Goal: Task Accomplishment & Management: Manage account settings

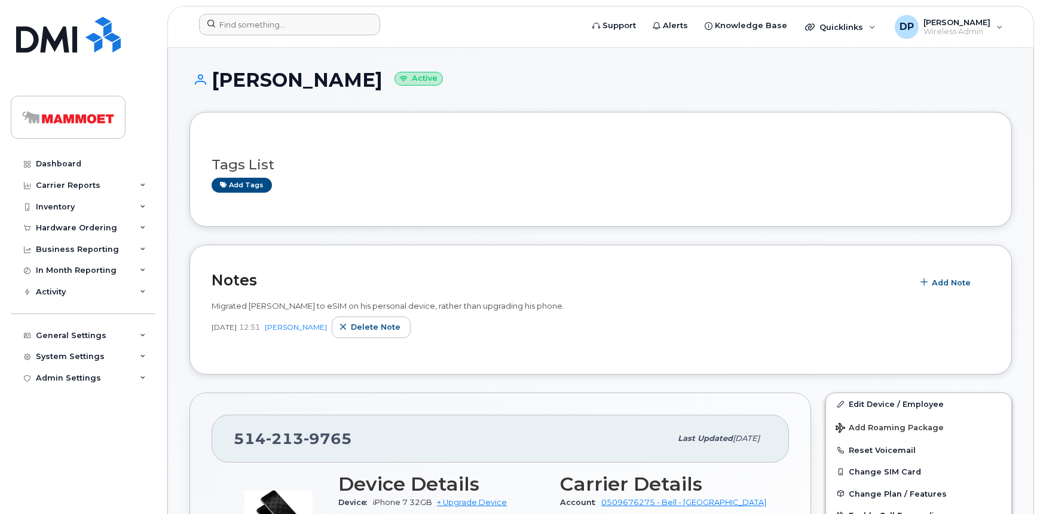
drag, startPoint x: 246, startPoint y: 42, endPoint x: 247, endPoint y: 35, distance: 6.6
click at [247, 38] on header "Support Alerts Knowledge Base Quicklinks Suspend / Cancel Device Change SIM Car…" at bounding box center [600, 27] width 867 height 42
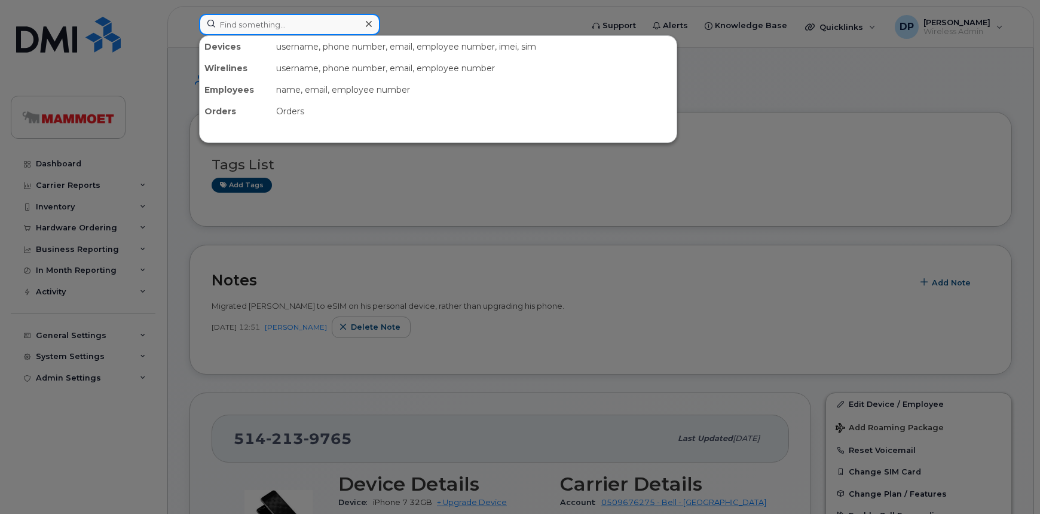
click at [246, 17] on input at bounding box center [289, 25] width 181 height 22
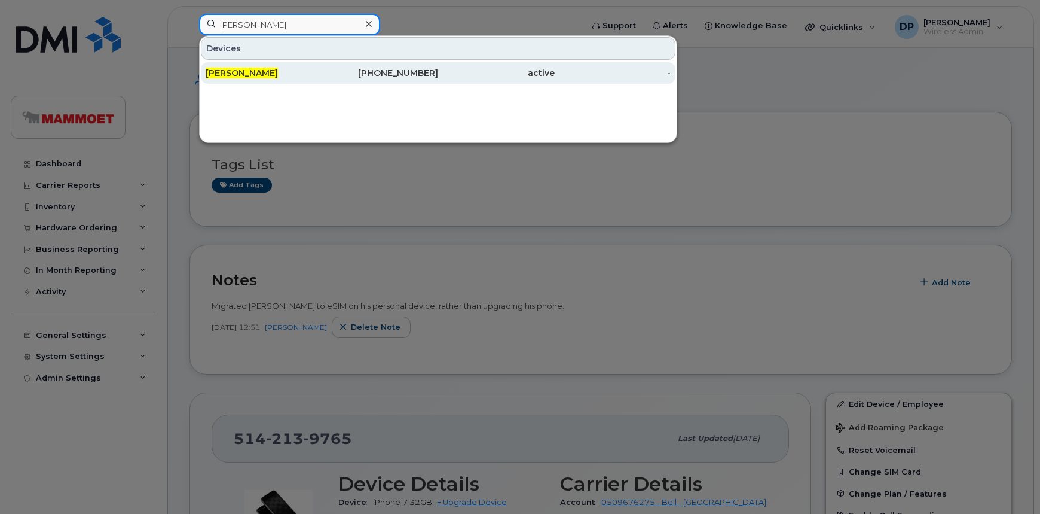
type input "angela cody"
click at [264, 75] on div "[PERSON_NAME]" at bounding box center [264, 73] width 117 height 12
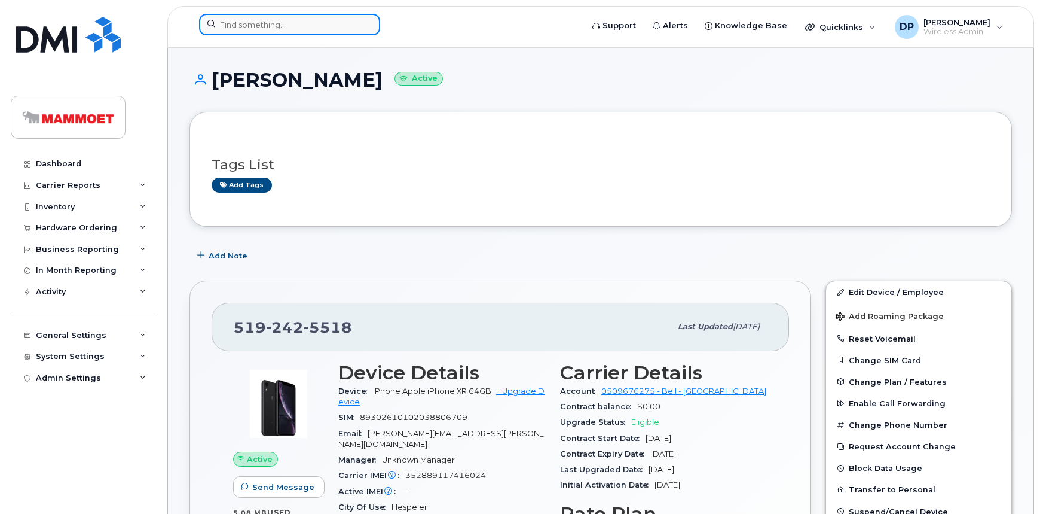
click at [274, 28] on input at bounding box center [289, 25] width 181 height 22
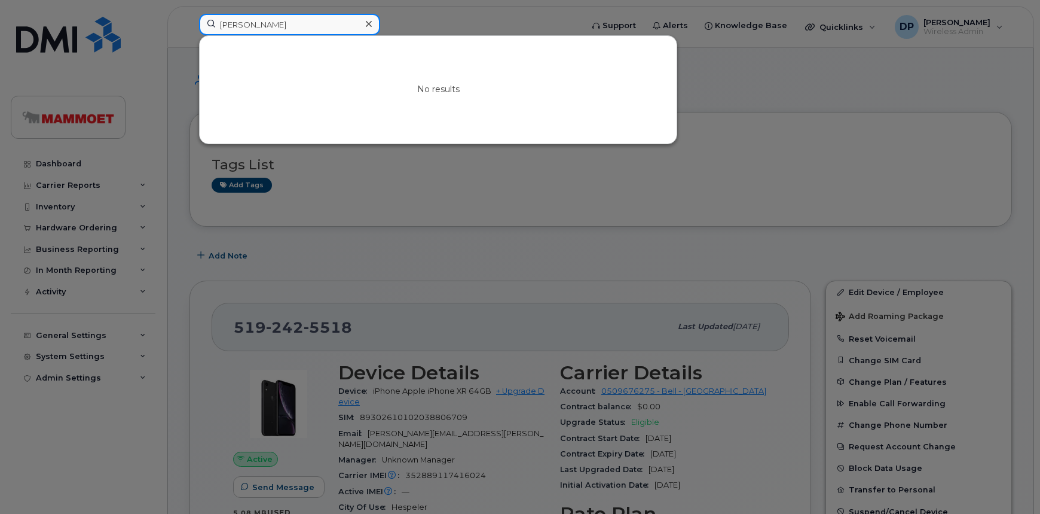
drag, startPoint x: 272, startPoint y: 23, endPoint x: 66, endPoint y: 44, distance: 207.3
click at [190, 40] on div "tosh ri No results" at bounding box center [387, 27] width 395 height 26
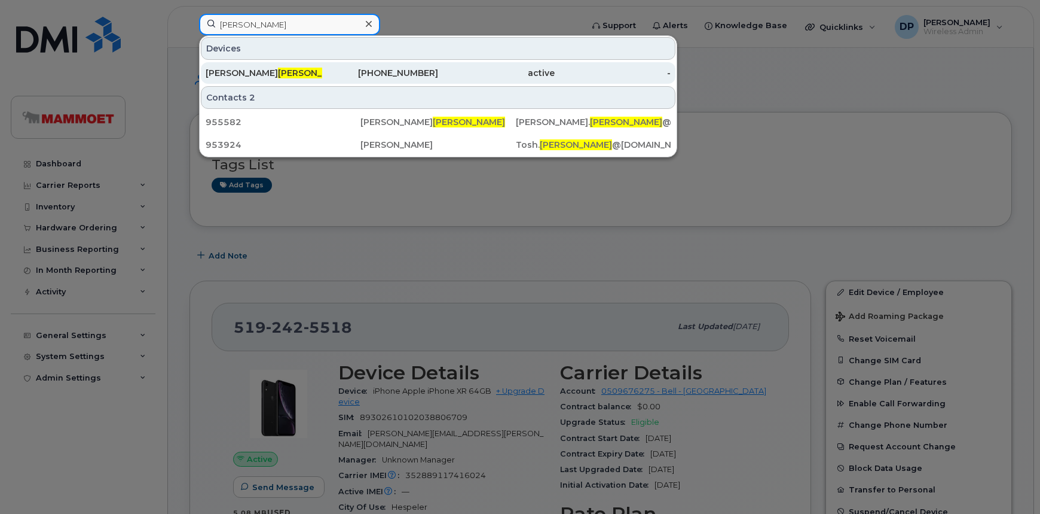
type input "ritchie"
click at [246, 67] on div "Natasha Ritchie" at bounding box center [264, 73] width 117 height 12
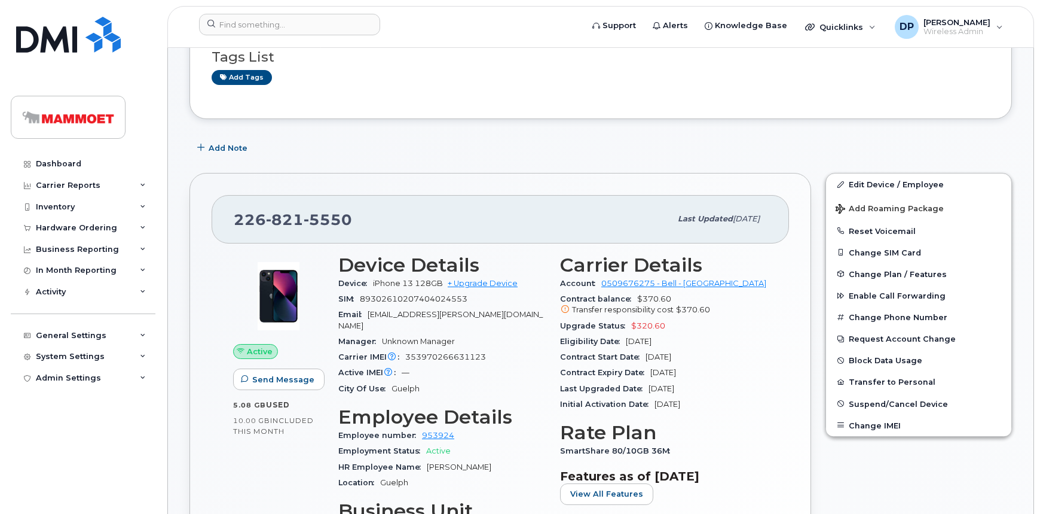
scroll to position [108, 0]
click at [885, 185] on link "Edit Device / Employee" at bounding box center [918, 184] width 185 height 22
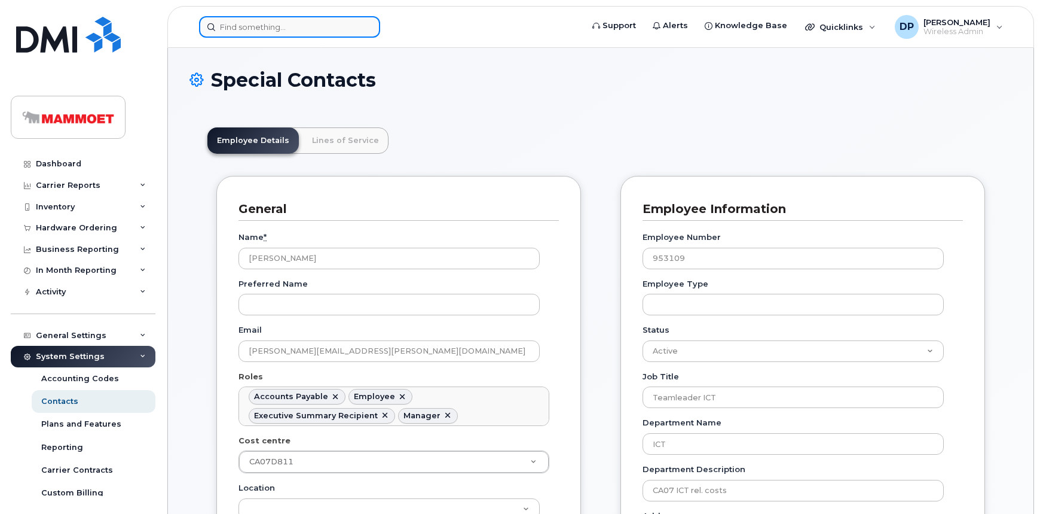
click at [227, 27] on input at bounding box center [289, 27] width 181 height 22
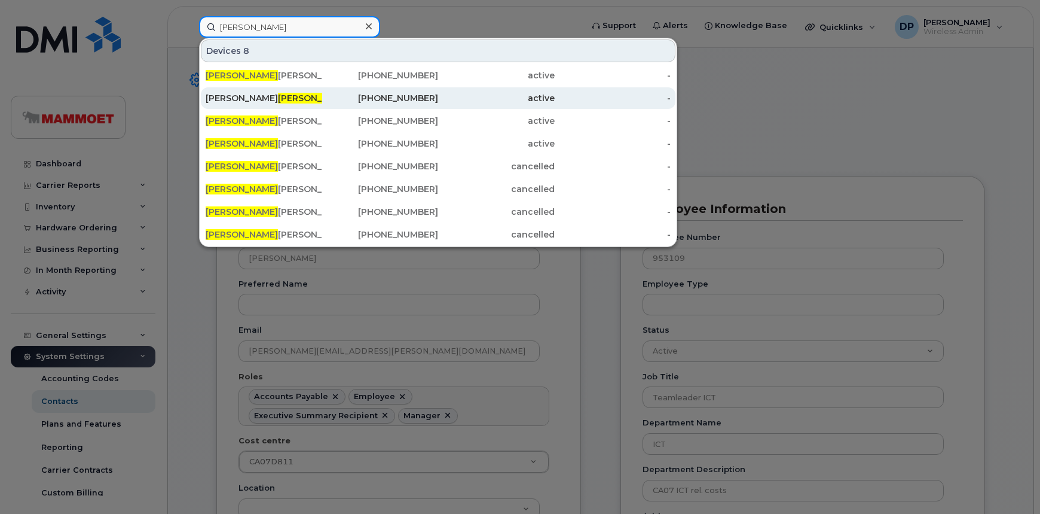
type input "cody"
click at [278, 96] on span "Cody" at bounding box center [314, 98] width 72 height 11
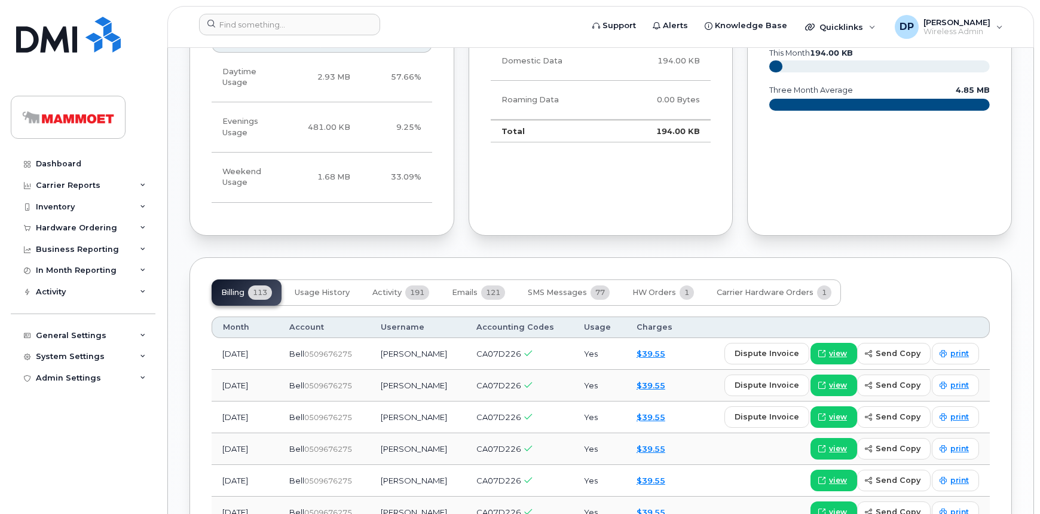
scroll to position [915, 0]
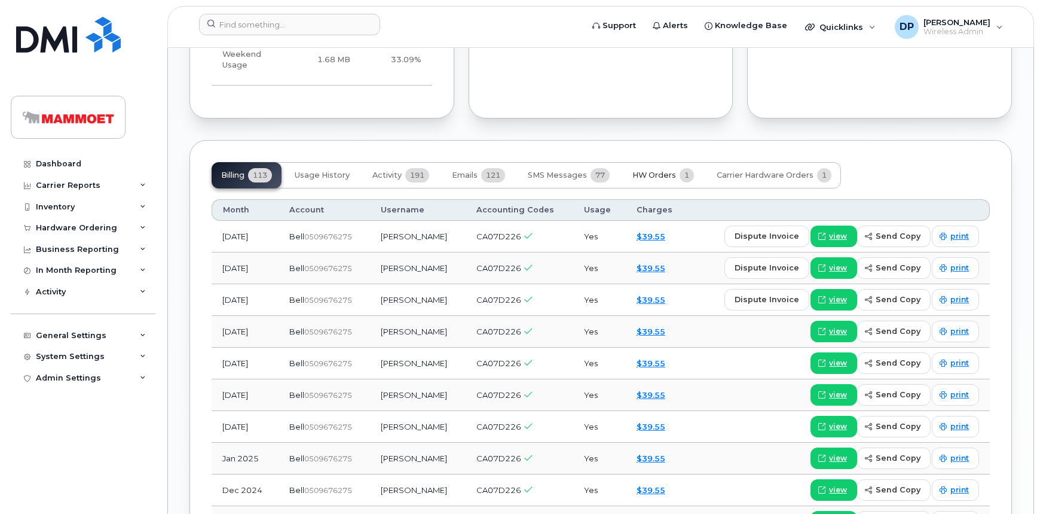
click at [670, 162] on button "HW Orders 1" at bounding box center [663, 175] width 81 height 26
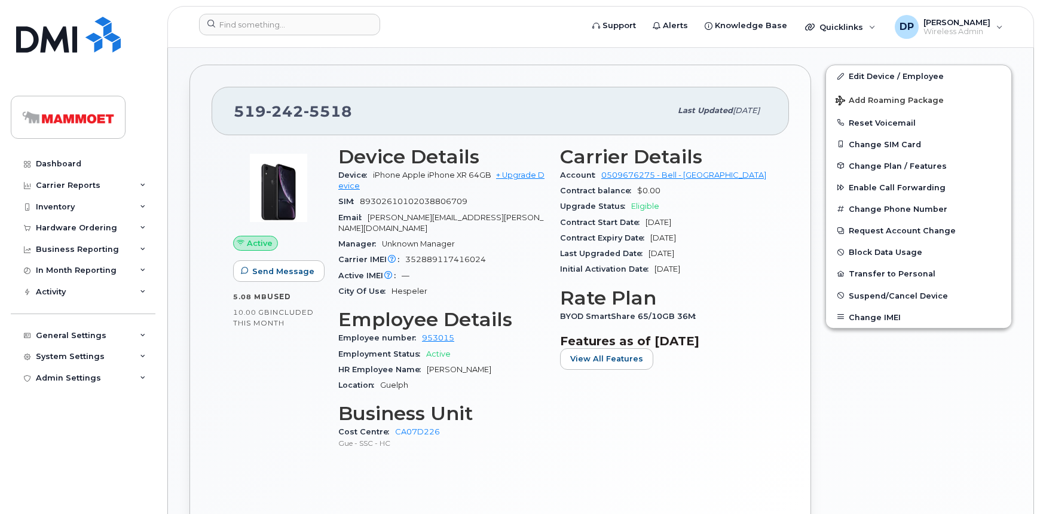
scroll to position [217, 0]
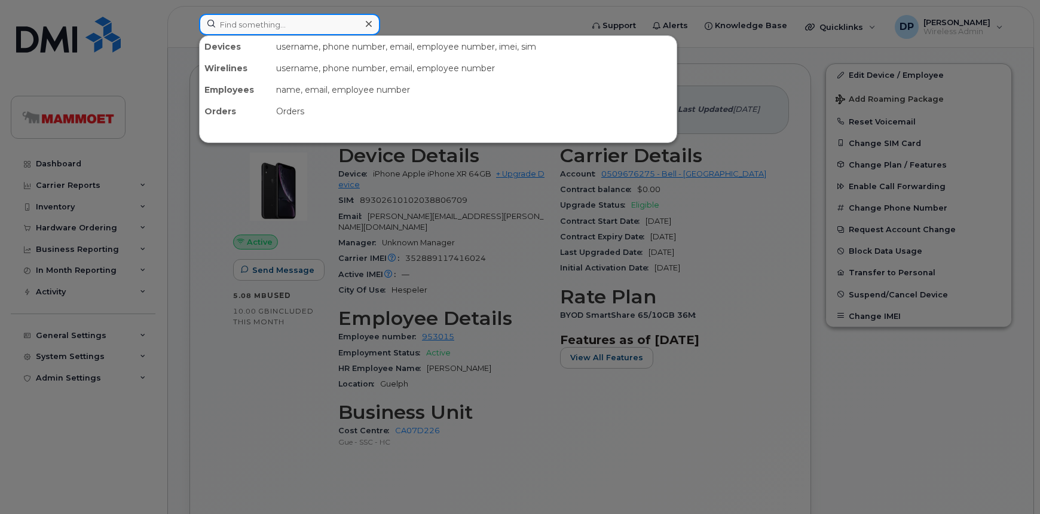
click at [258, 19] on input at bounding box center [289, 25] width 181 height 22
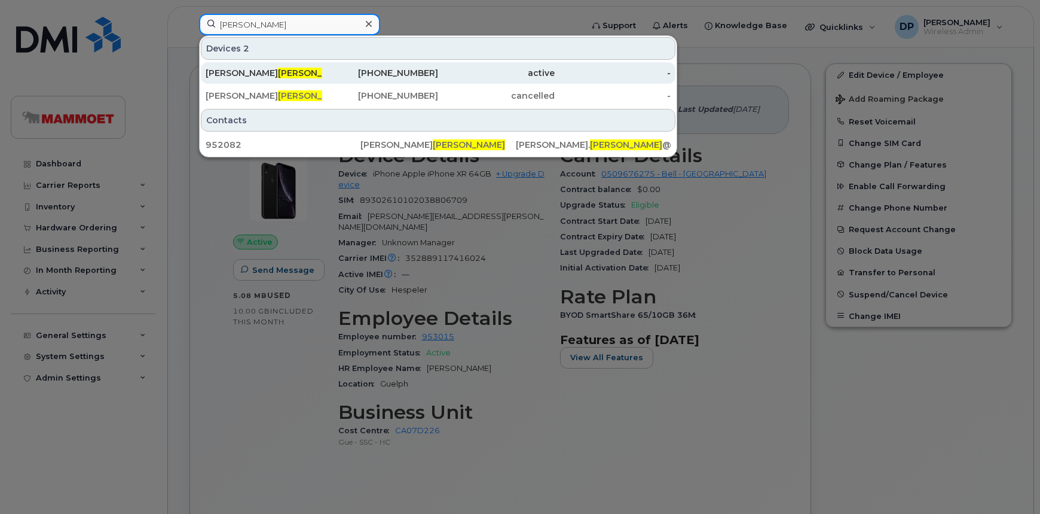
type input "asher"
click at [278, 74] on span "Asher" at bounding box center [314, 73] width 72 height 11
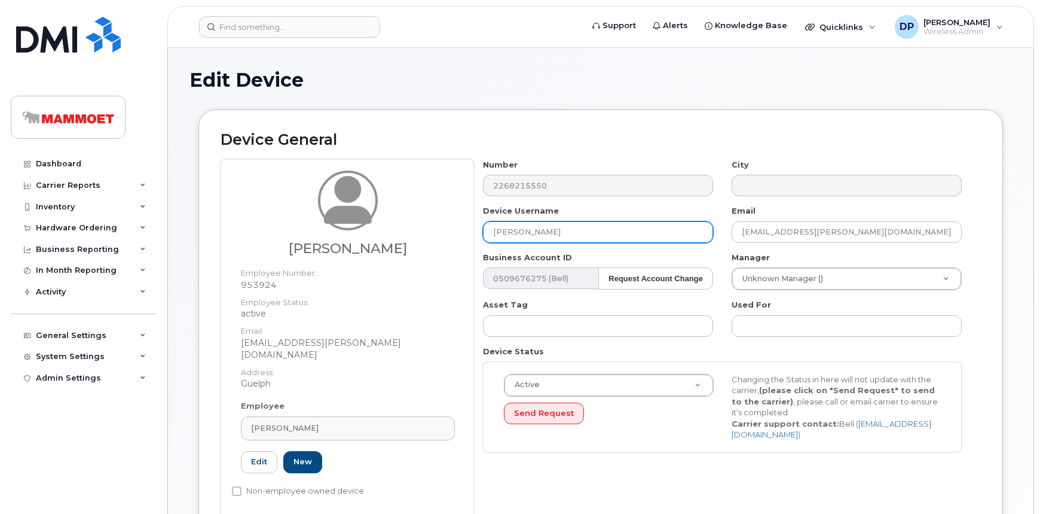
click at [511, 233] on input "[PERSON_NAME]" at bounding box center [598, 232] width 230 height 22
type input "[PERSON_NAME]"
click at [256, 451] on link "Edit" at bounding box center [259, 462] width 36 height 22
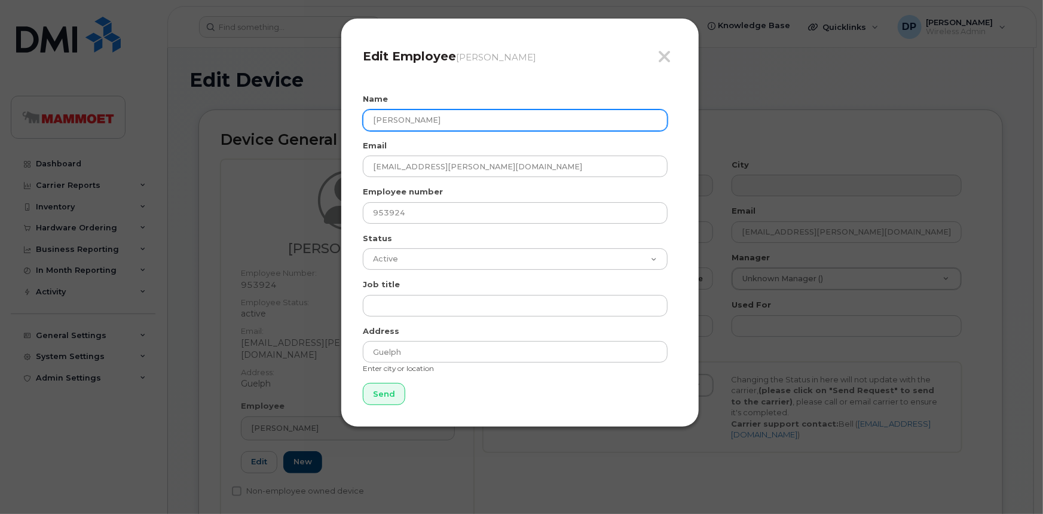
drag, startPoint x: 419, startPoint y: 123, endPoint x: 219, endPoint y: 121, distance: 199.7
click at [219, 121] on div "Close Edit Employee Sonia Sousa Name Sonia Sousa Email Tosh.Ritchie@mammoet.com…" at bounding box center [521, 257] width 1043 height 514
type input "[PERSON_NAME]"
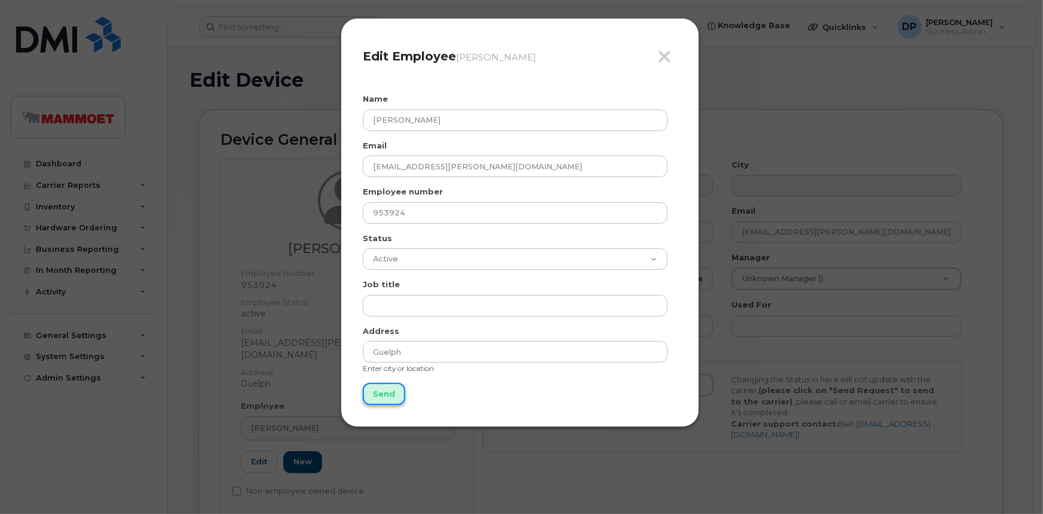
click at [383, 389] on input "Send" at bounding box center [384, 394] width 42 height 22
type input "Send"
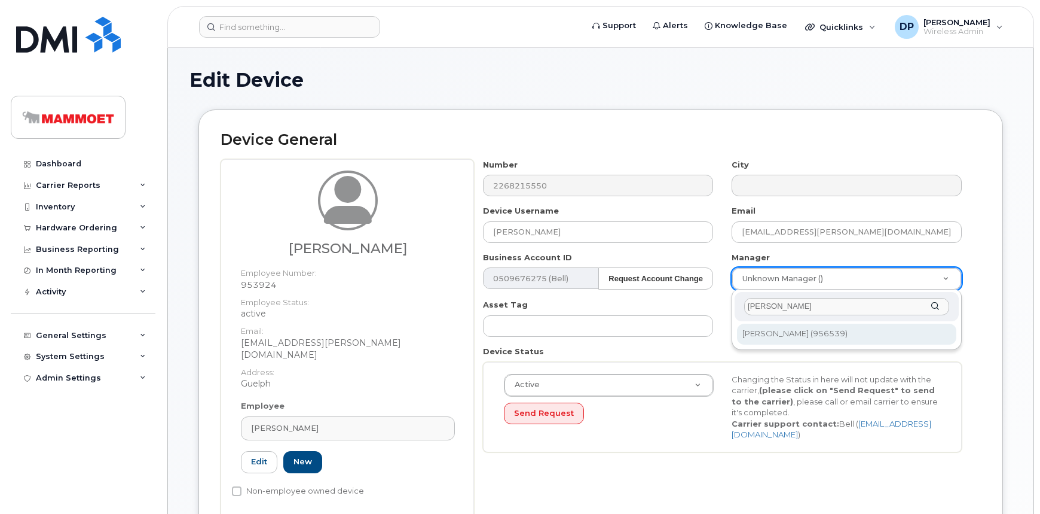
type input "sonia"
type input "1355048"
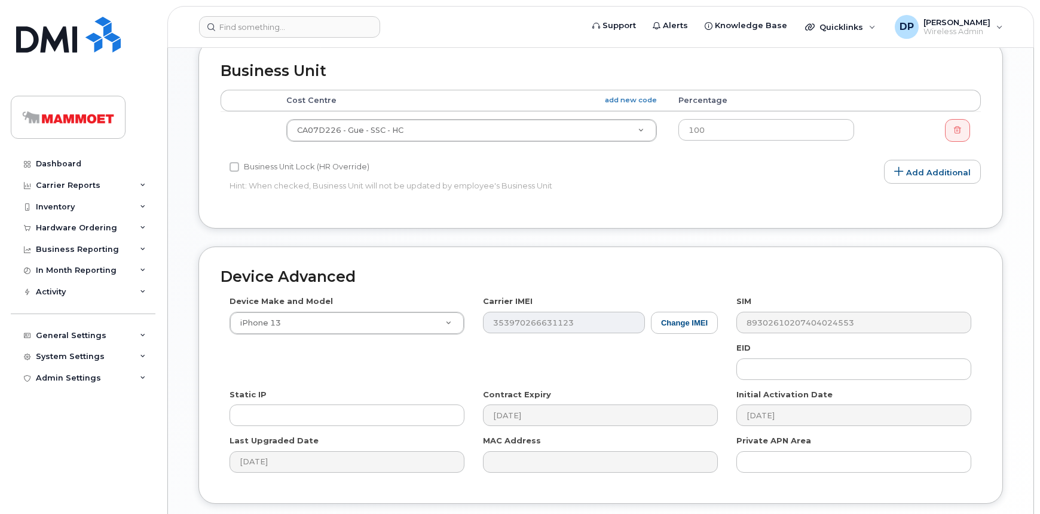
scroll to position [594, 0]
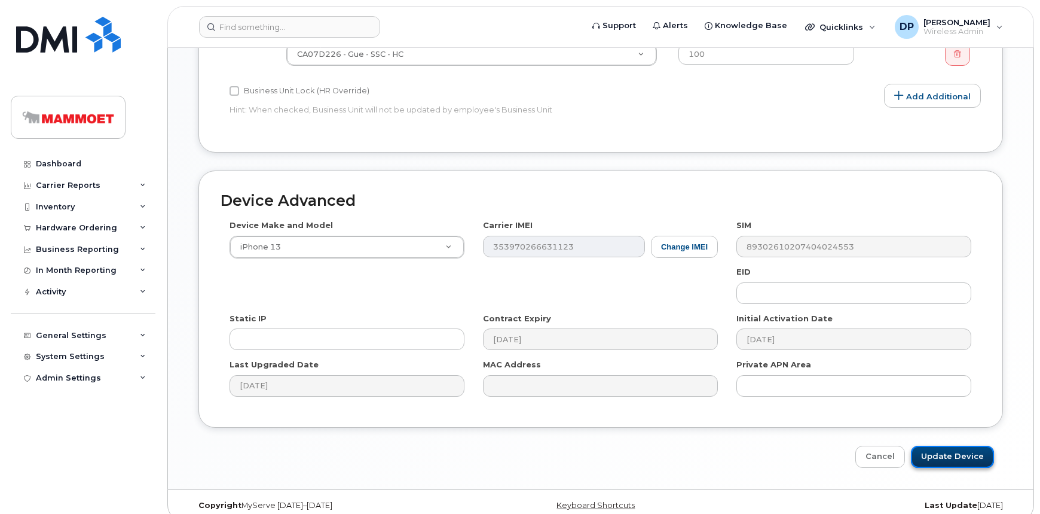
click at [941, 445] on input "Update Device" at bounding box center [952, 456] width 83 height 22
type input "Saving..."
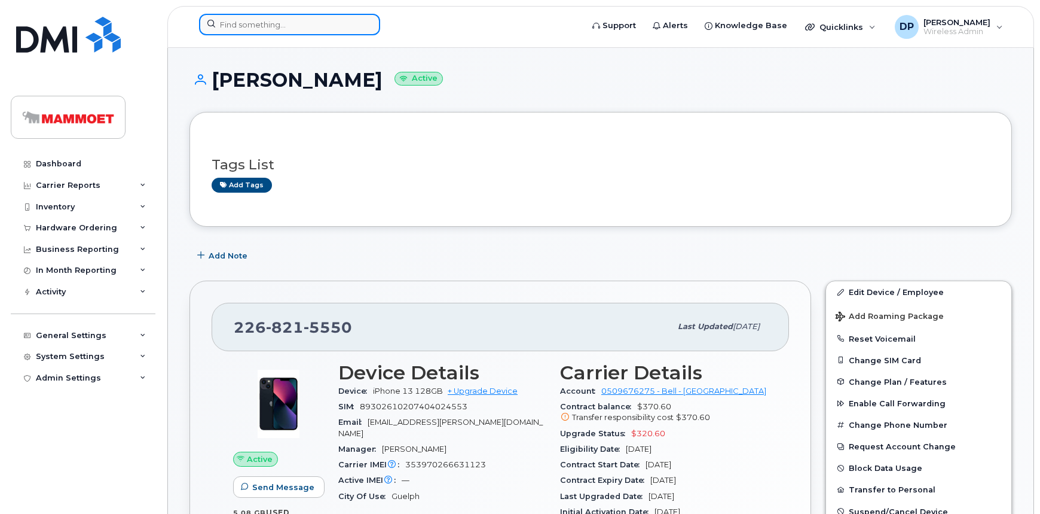
click at [282, 28] on input at bounding box center [289, 25] width 181 height 22
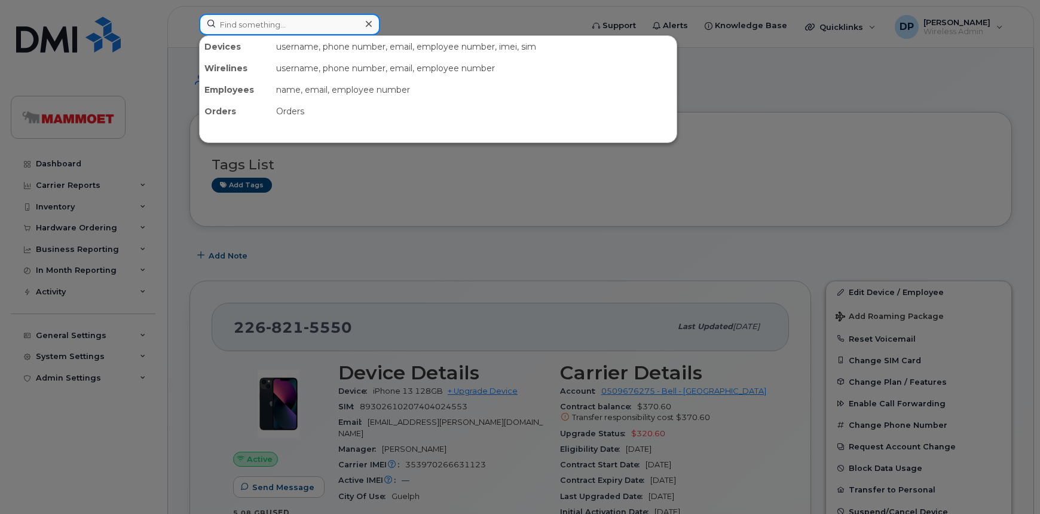
type input "j"
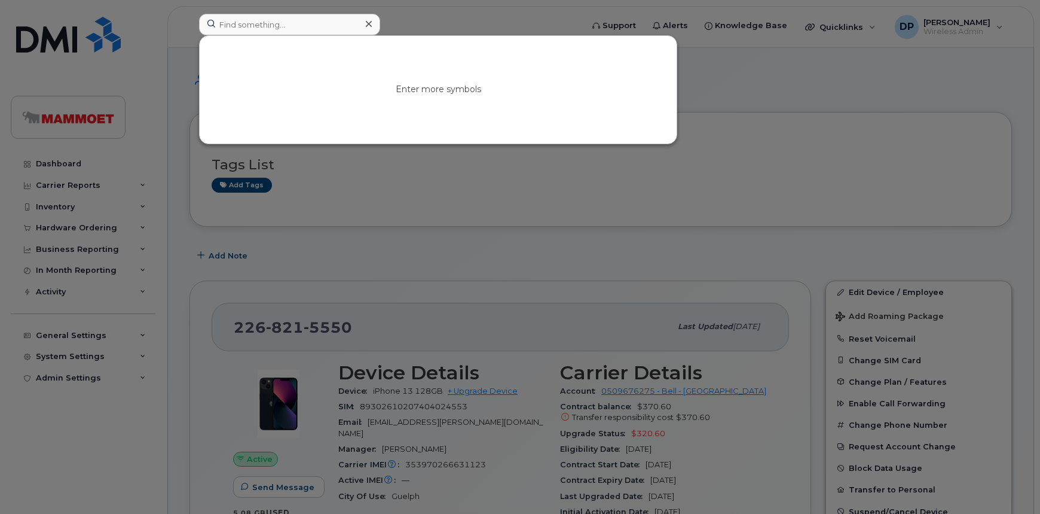
click at [700, 200] on div at bounding box center [520, 257] width 1040 height 514
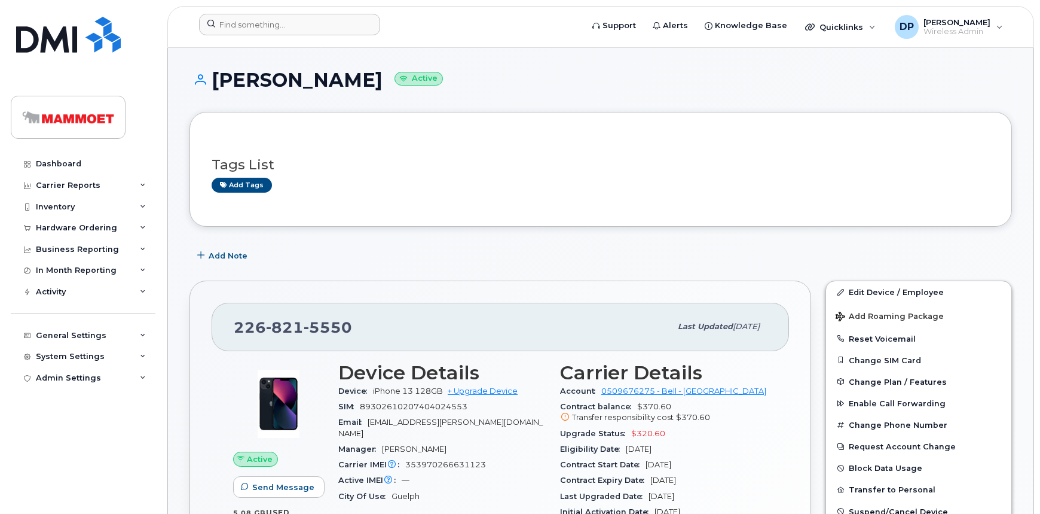
click at [187, 301] on div "[PHONE_NUMBER] Last updated [DATE] Active Send Message 5.08 GB  used 10.00 GB  …" at bounding box center [500, 510] width 636 height 474
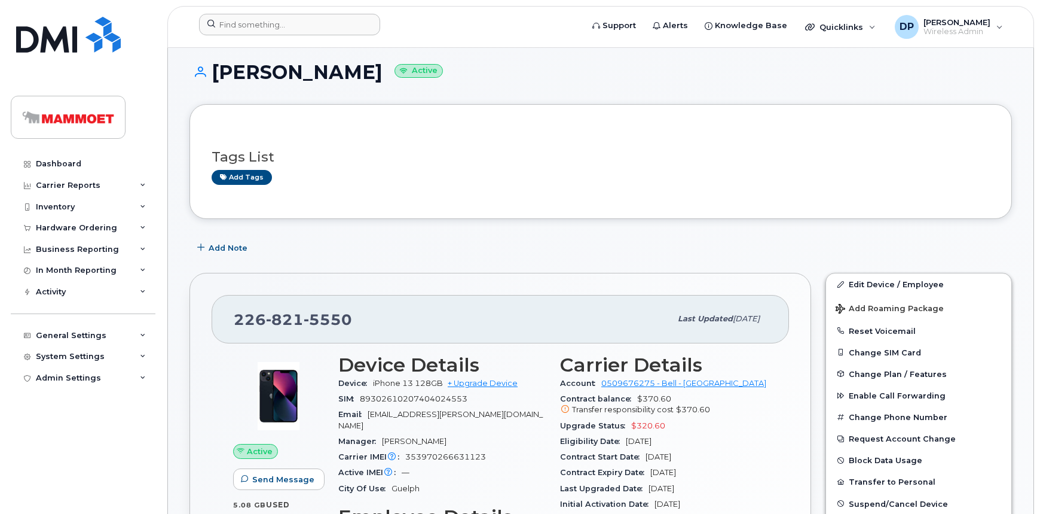
scroll to position [163, 0]
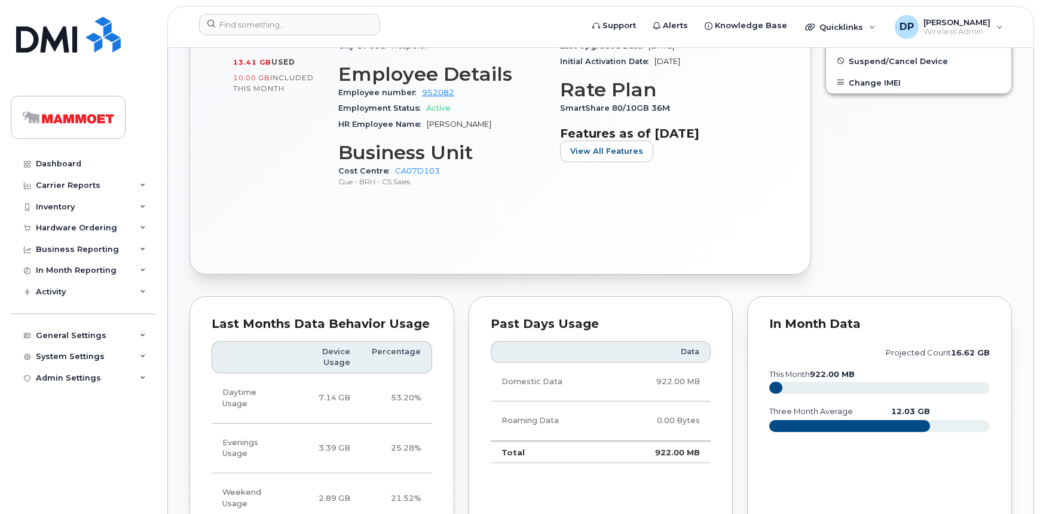
scroll to position [271, 0]
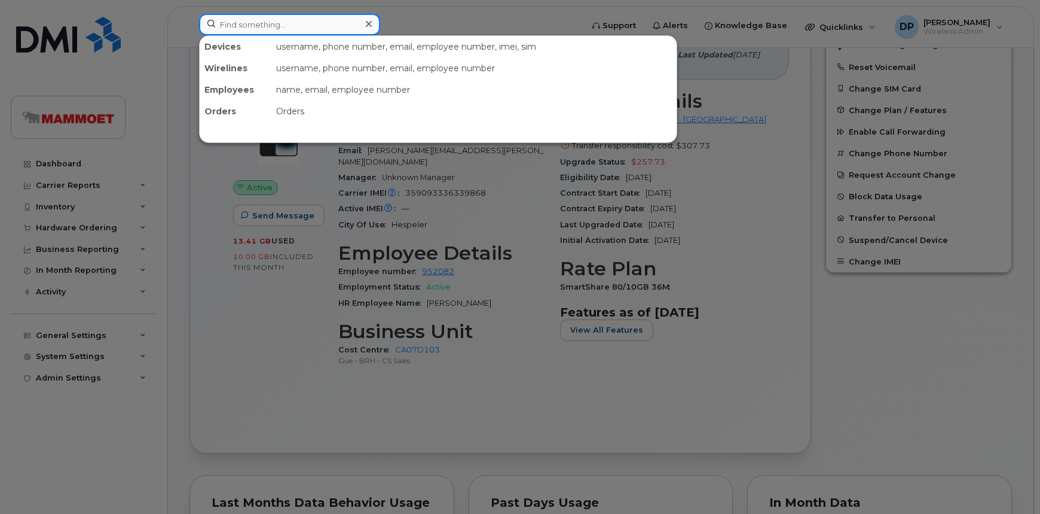
click at [268, 19] on input at bounding box center [289, 25] width 181 height 22
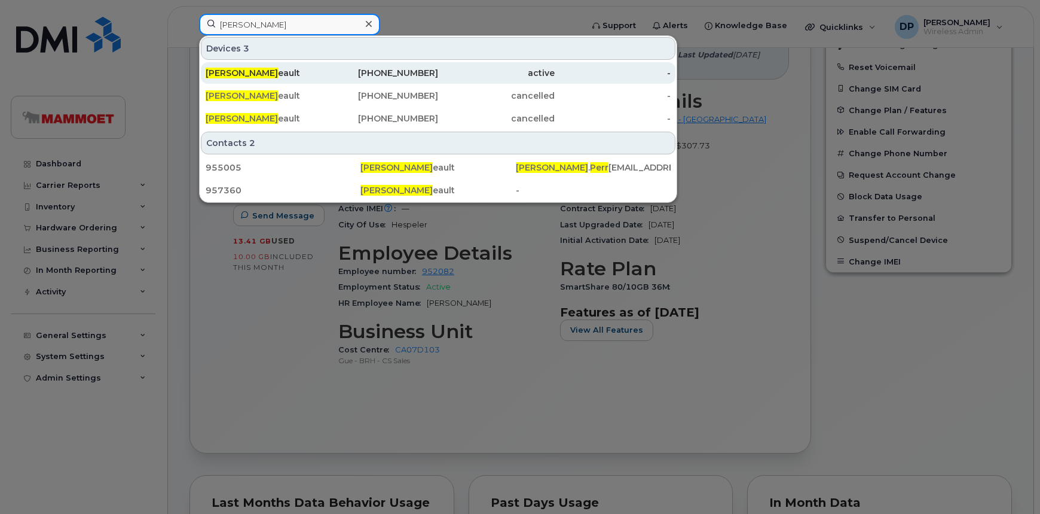
type input "[PERSON_NAME]"
click at [254, 74] on span "[PERSON_NAME]" at bounding box center [242, 73] width 72 height 11
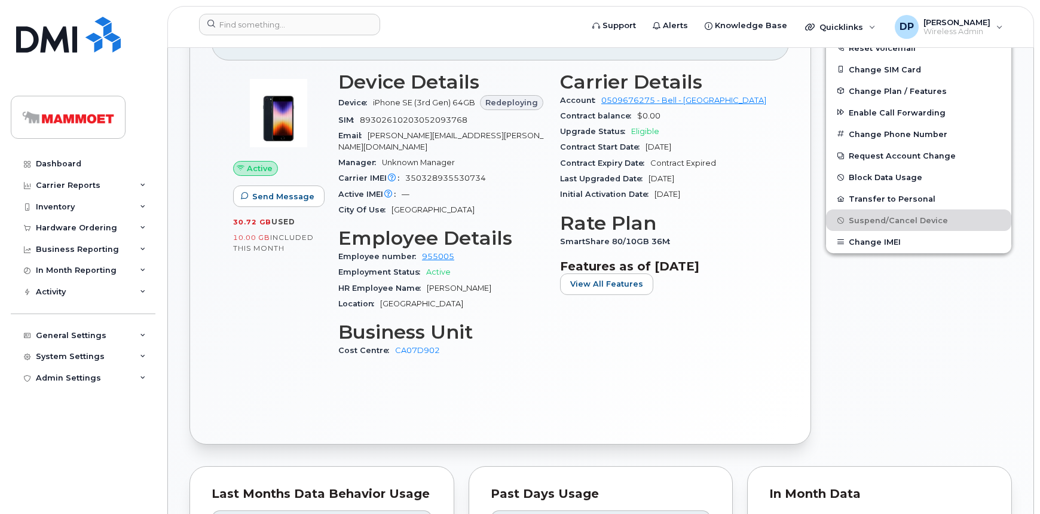
scroll to position [435, 0]
